Goal: Information Seeking & Learning: Learn about a topic

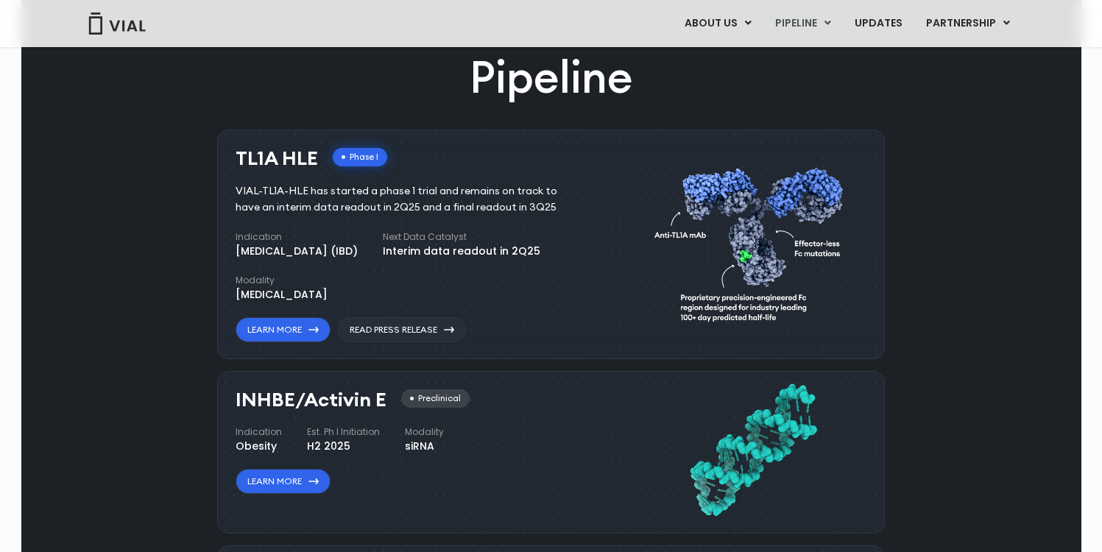
scroll to position [856, 0]
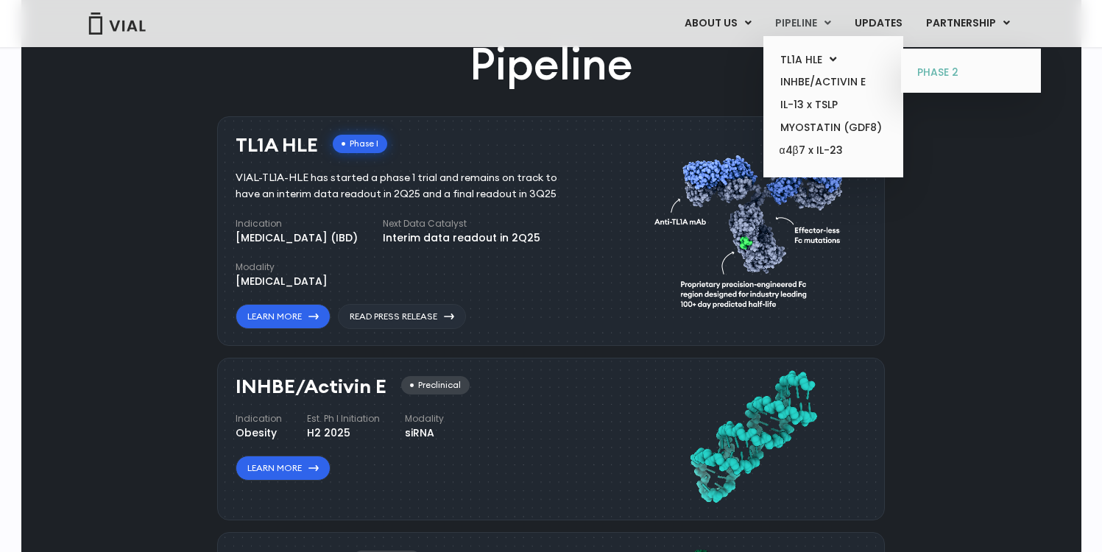
click at [931, 63] on link "PHASE 2" at bounding box center [970, 73] width 129 height 24
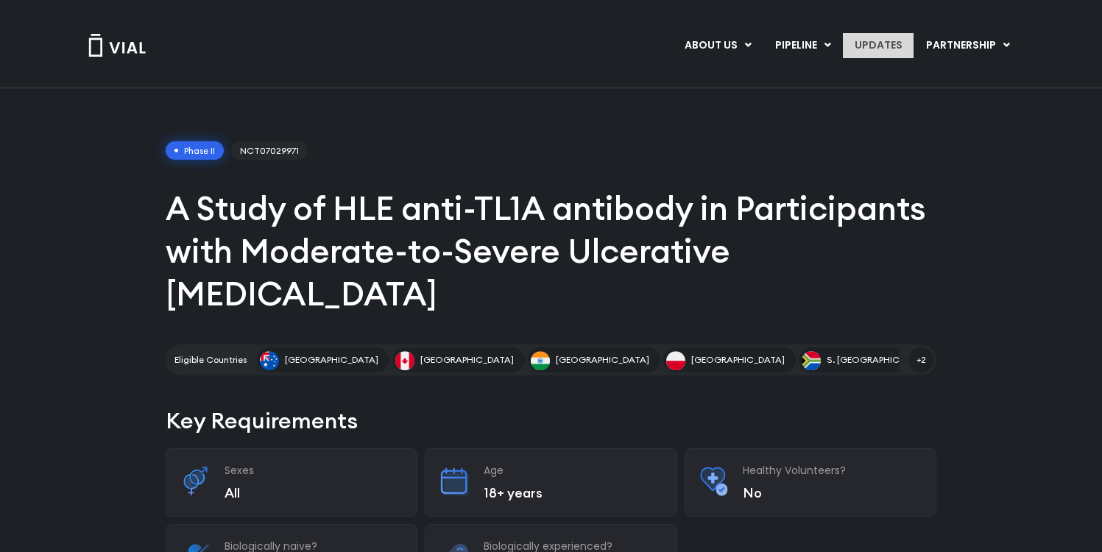
click at [907, 43] on link "UPDATES" at bounding box center [878, 45] width 71 height 25
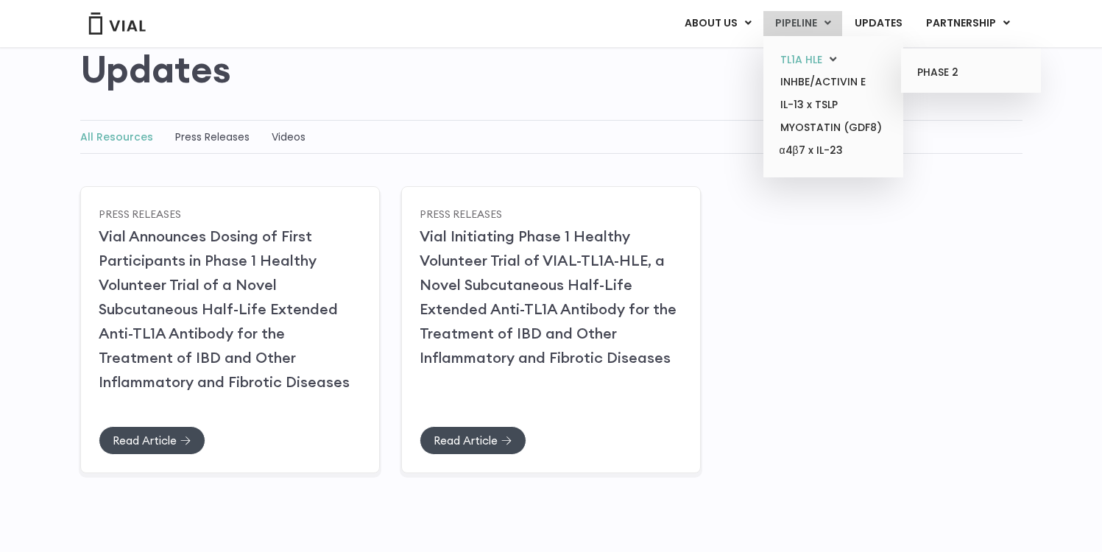
scroll to position [141, 0]
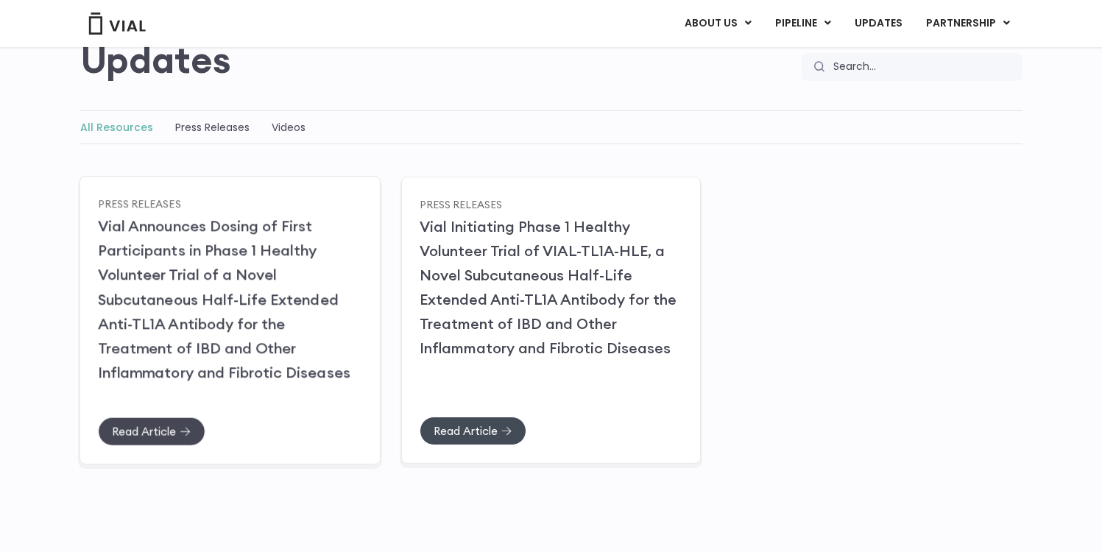
click at [163, 426] on span "Read Article" at bounding box center [144, 431] width 64 height 11
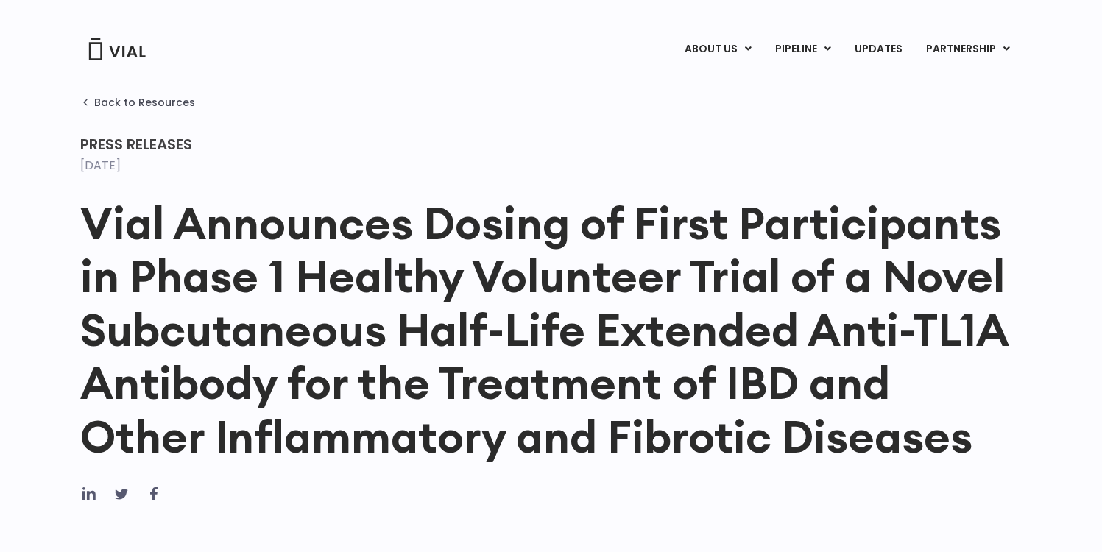
scroll to position [11, 0]
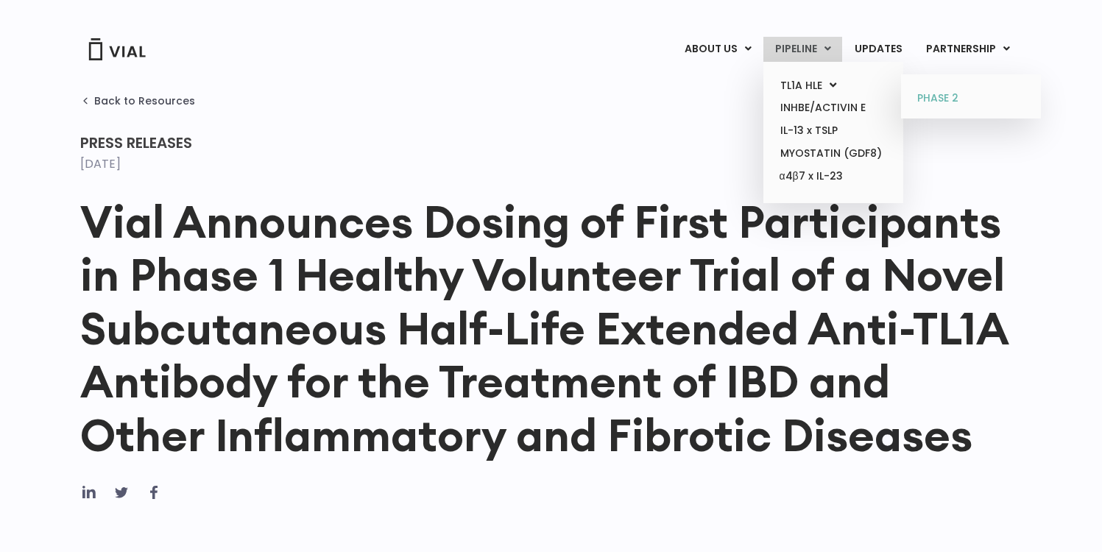
click at [931, 97] on link "PHASE 2" at bounding box center [970, 99] width 129 height 24
